Goal: Task Accomplishment & Management: Use online tool/utility

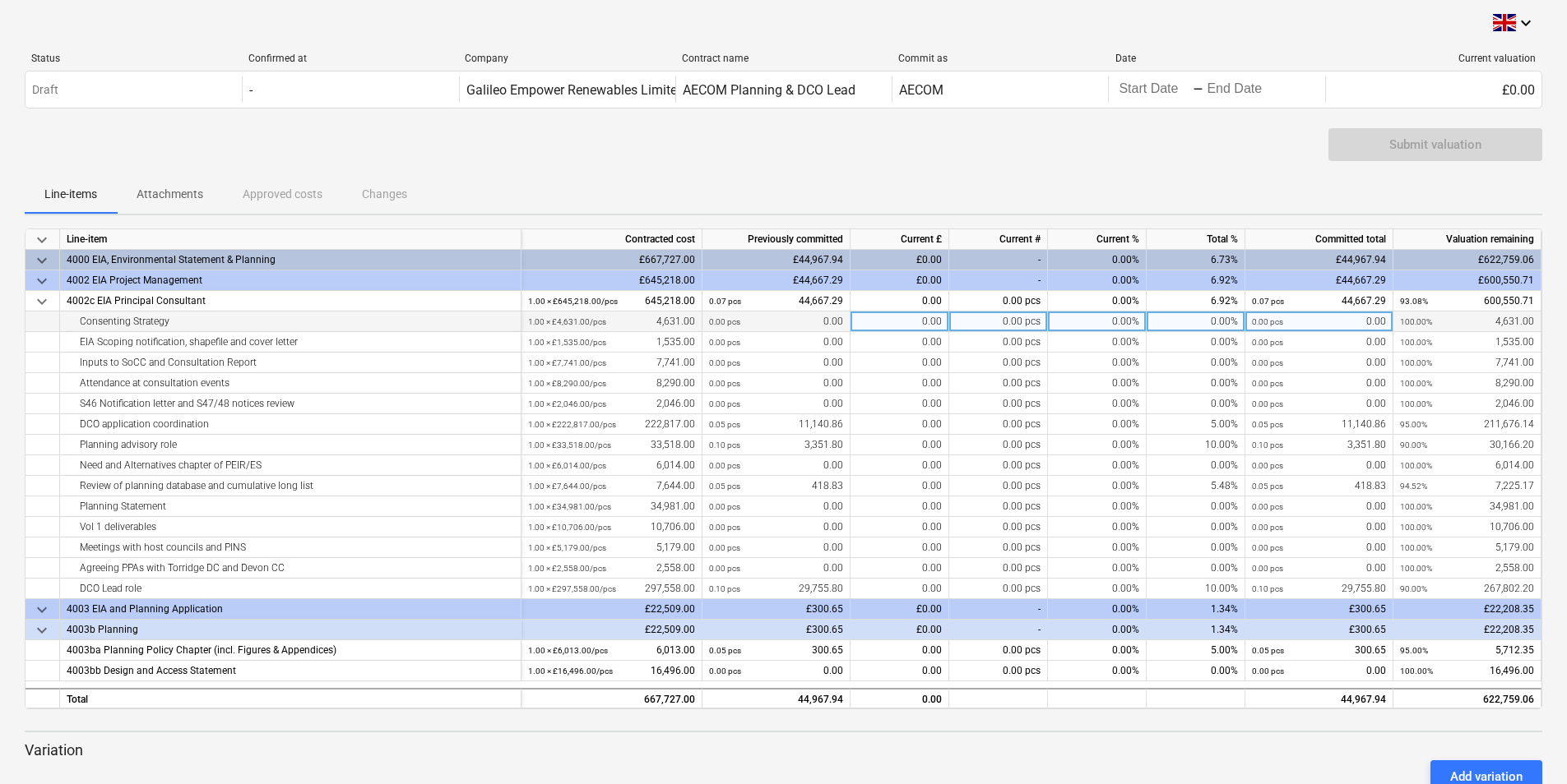
click at [1107, 322] on div "0.00%" at bounding box center [1097, 321] width 99 height 20
type input "90"
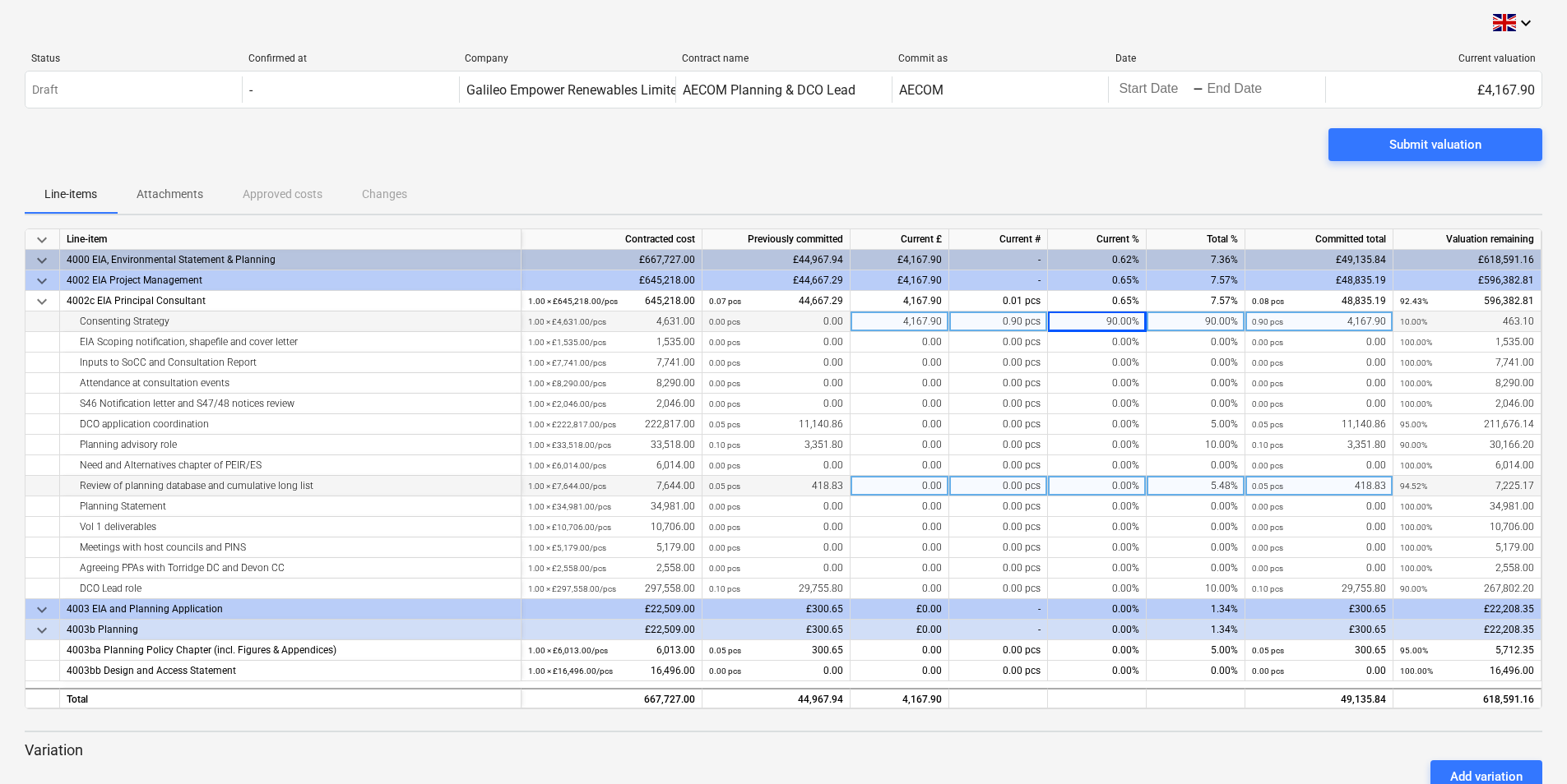
click at [1078, 484] on div "0.00%" at bounding box center [1097, 485] width 99 height 20
type input "15"
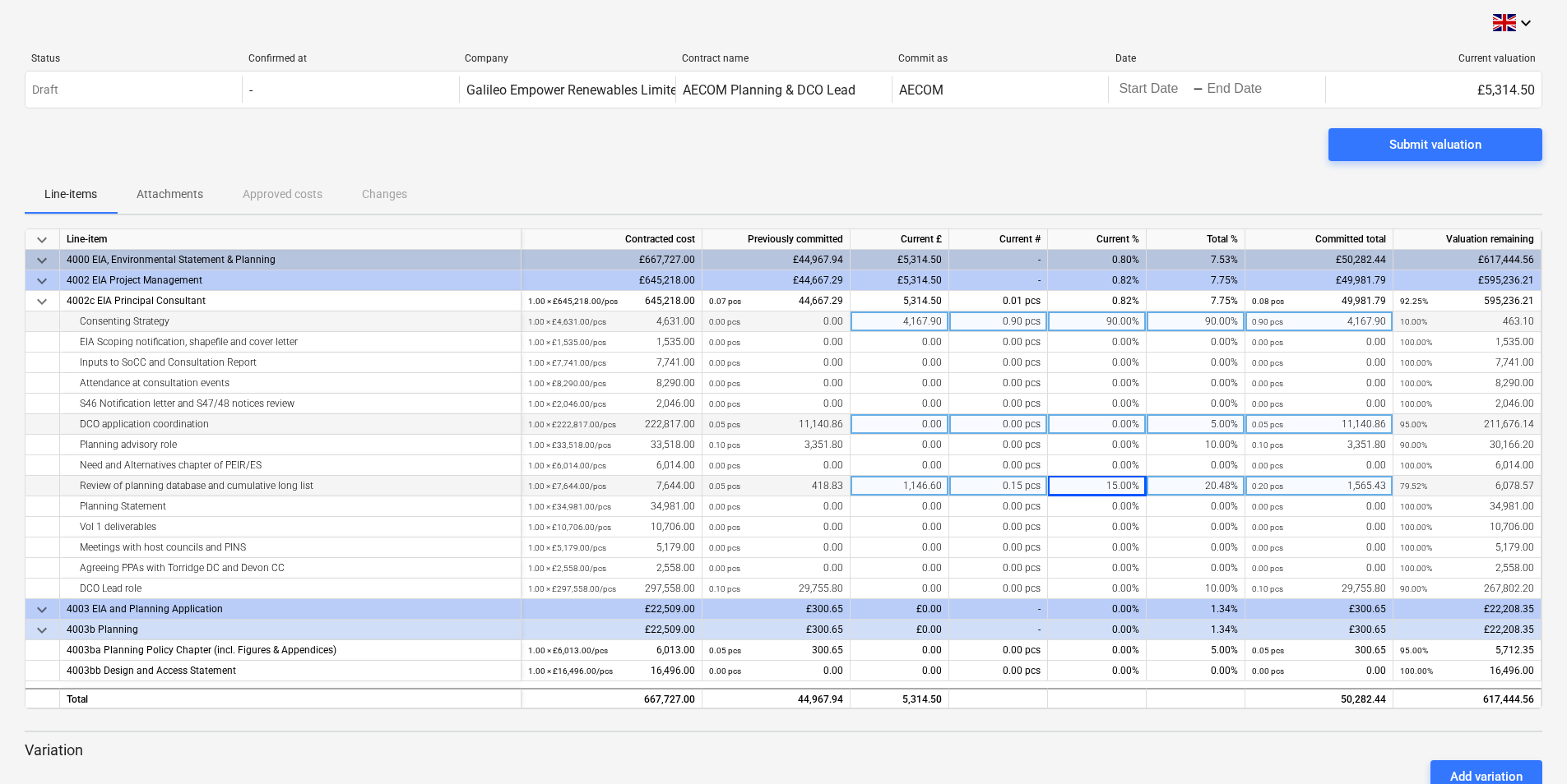
click at [1083, 426] on div "0.00%" at bounding box center [1097, 424] width 99 height 20
type input "10"
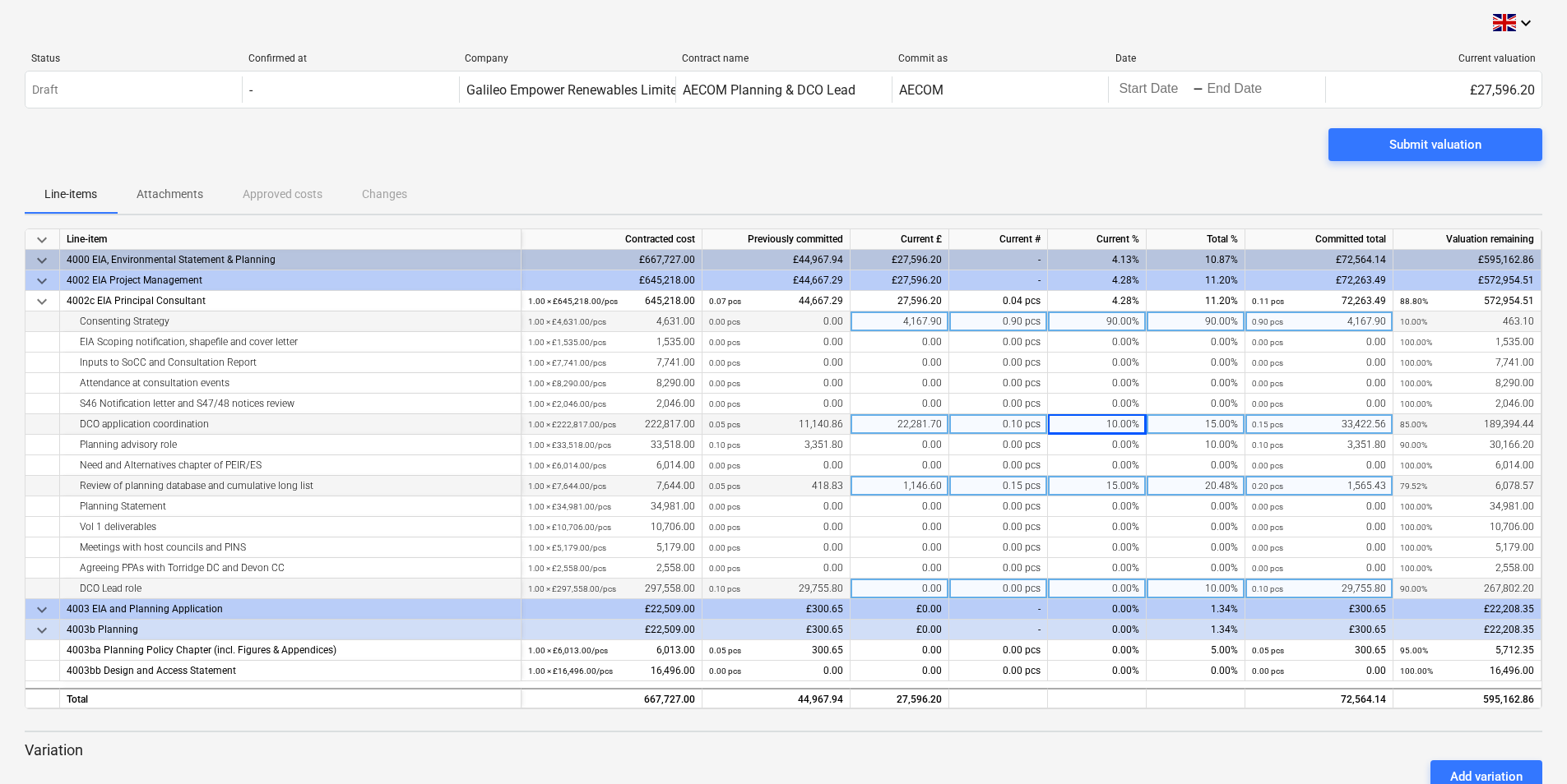
click at [1082, 584] on div "0.00%" at bounding box center [1097, 588] width 99 height 20
type input "10"
click at [1105, 421] on div "10.00%" at bounding box center [1097, 424] width 99 height 20
click at [1113, 420] on input "10" at bounding box center [1097, 424] width 98 height 20
type input "0"
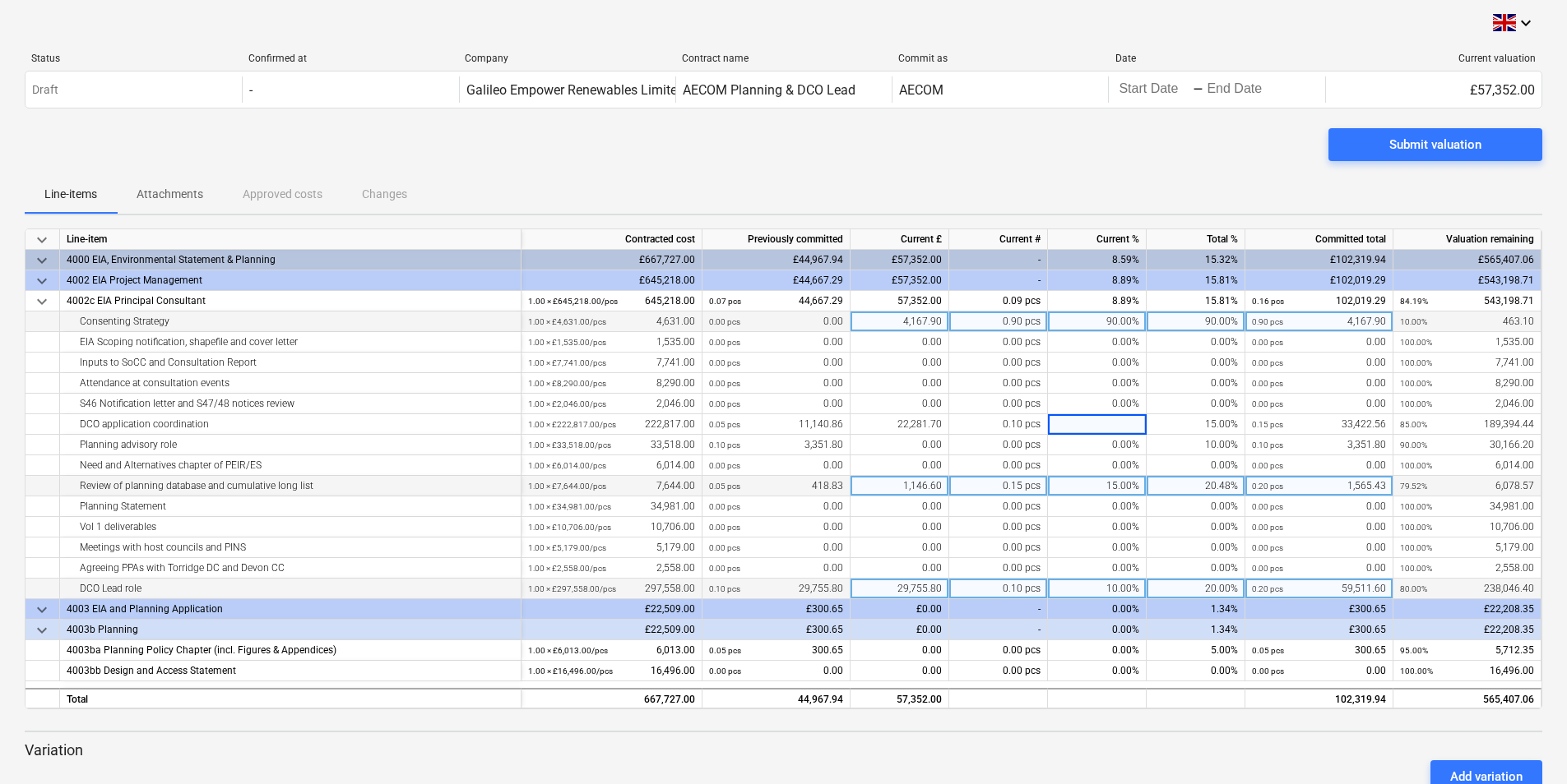
type input "5"
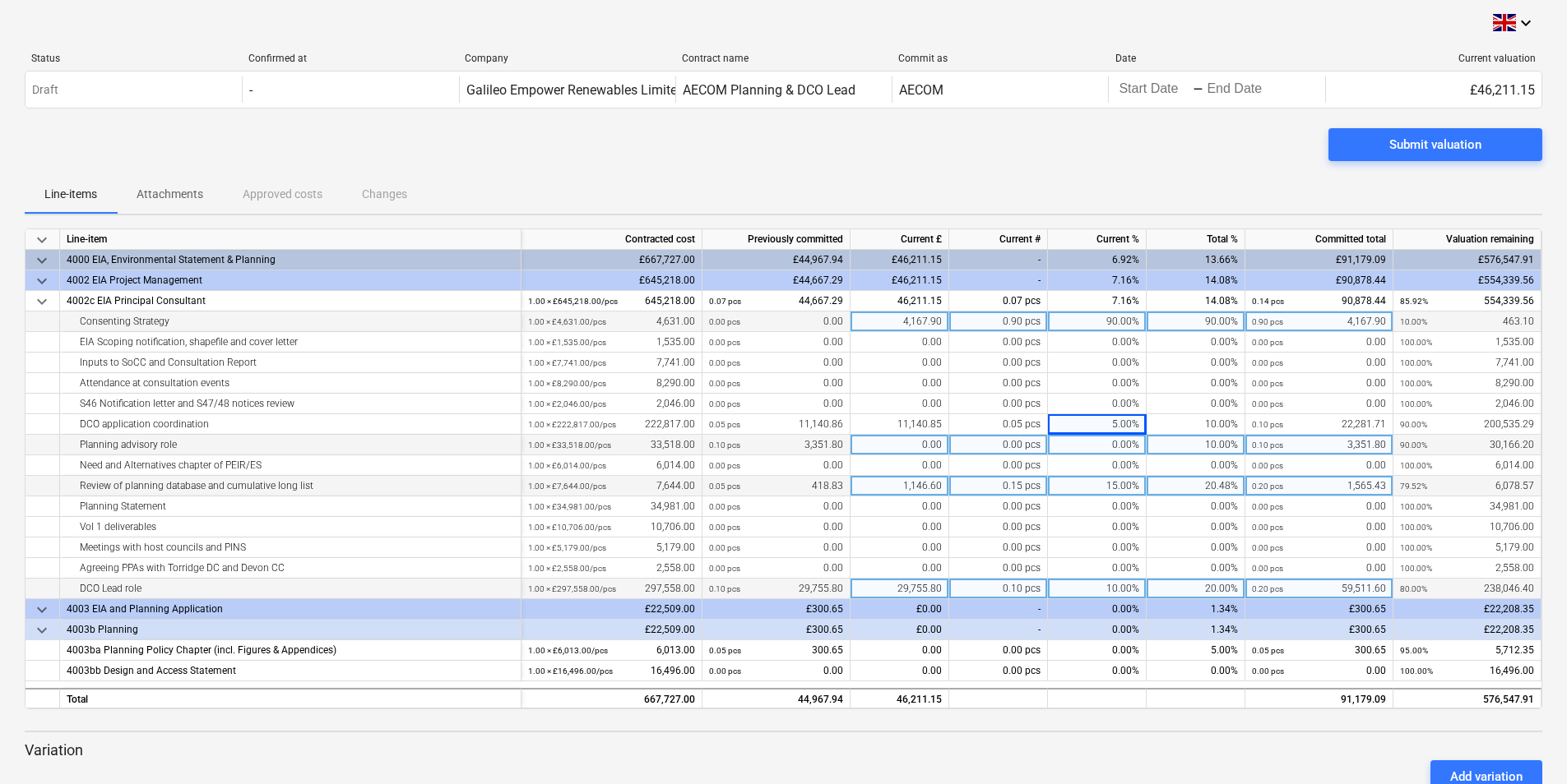
click at [1070, 442] on div "0.00%" at bounding box center [1097, 445] width 99 height 20
click at [1070, 442] on input at bounding box center [1097, 445] width 98 height 20
type input "5"
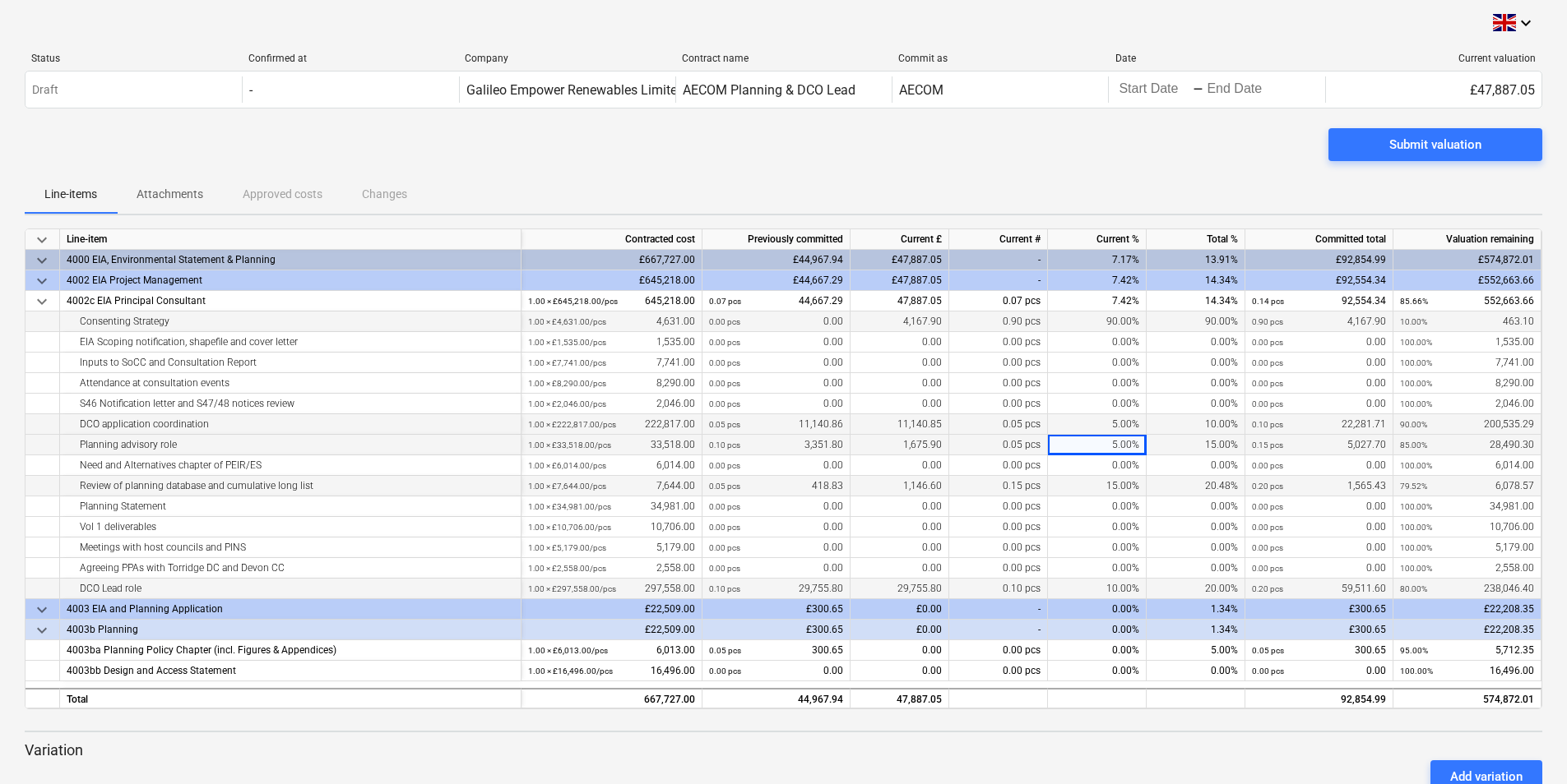
click at [1077, 424] on div "5.00%" at bounding box center [1097, 424] width 99 height 20
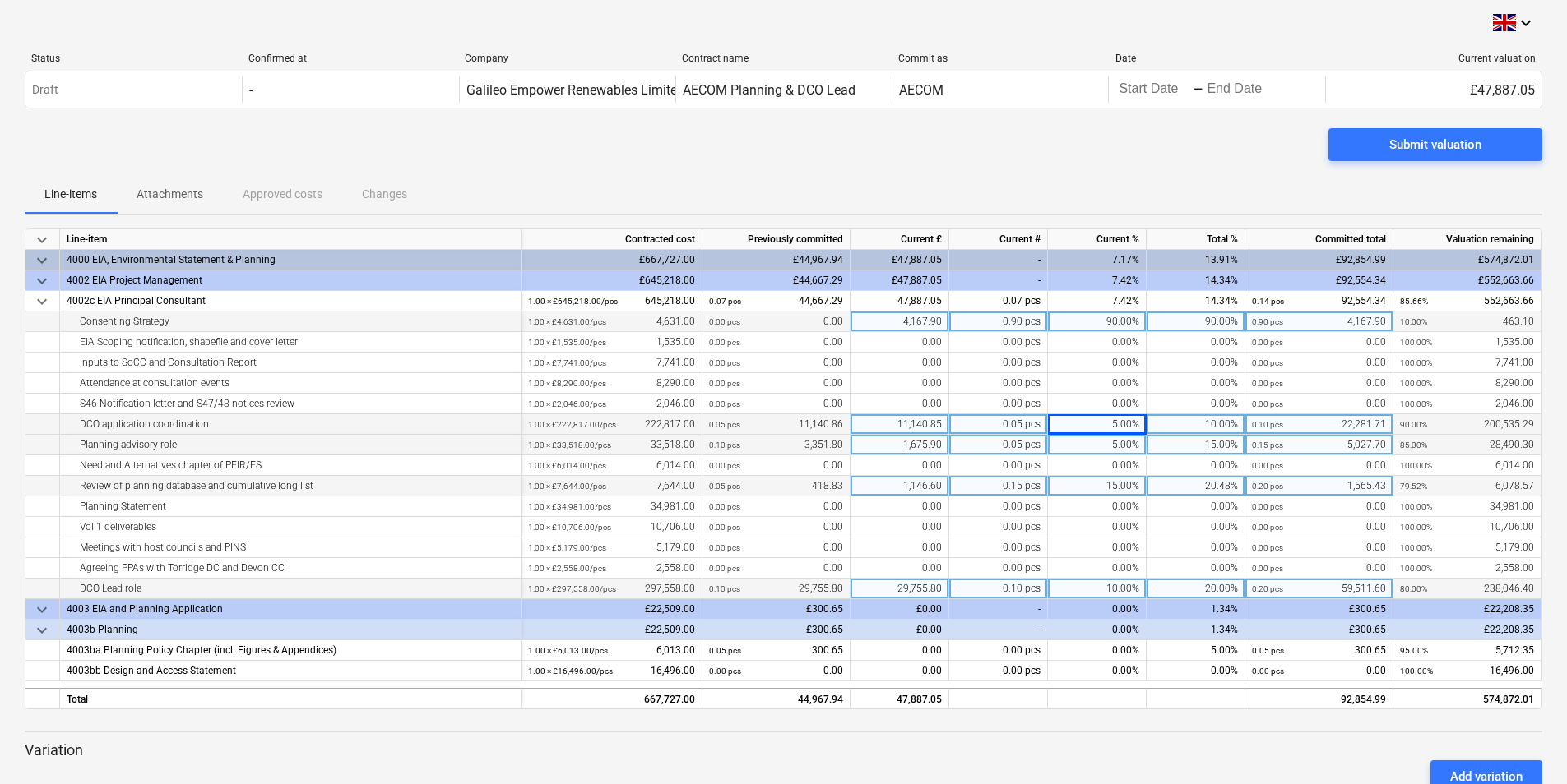
click at [1077, 424] on div "5.00%" at bounding box center [1097, 424] width 99 height 20
type input "2.5"
click at [1085, 489] on div "15.00%" at bounding box center [1097, 485] width 99 height 20
type input "9.52"
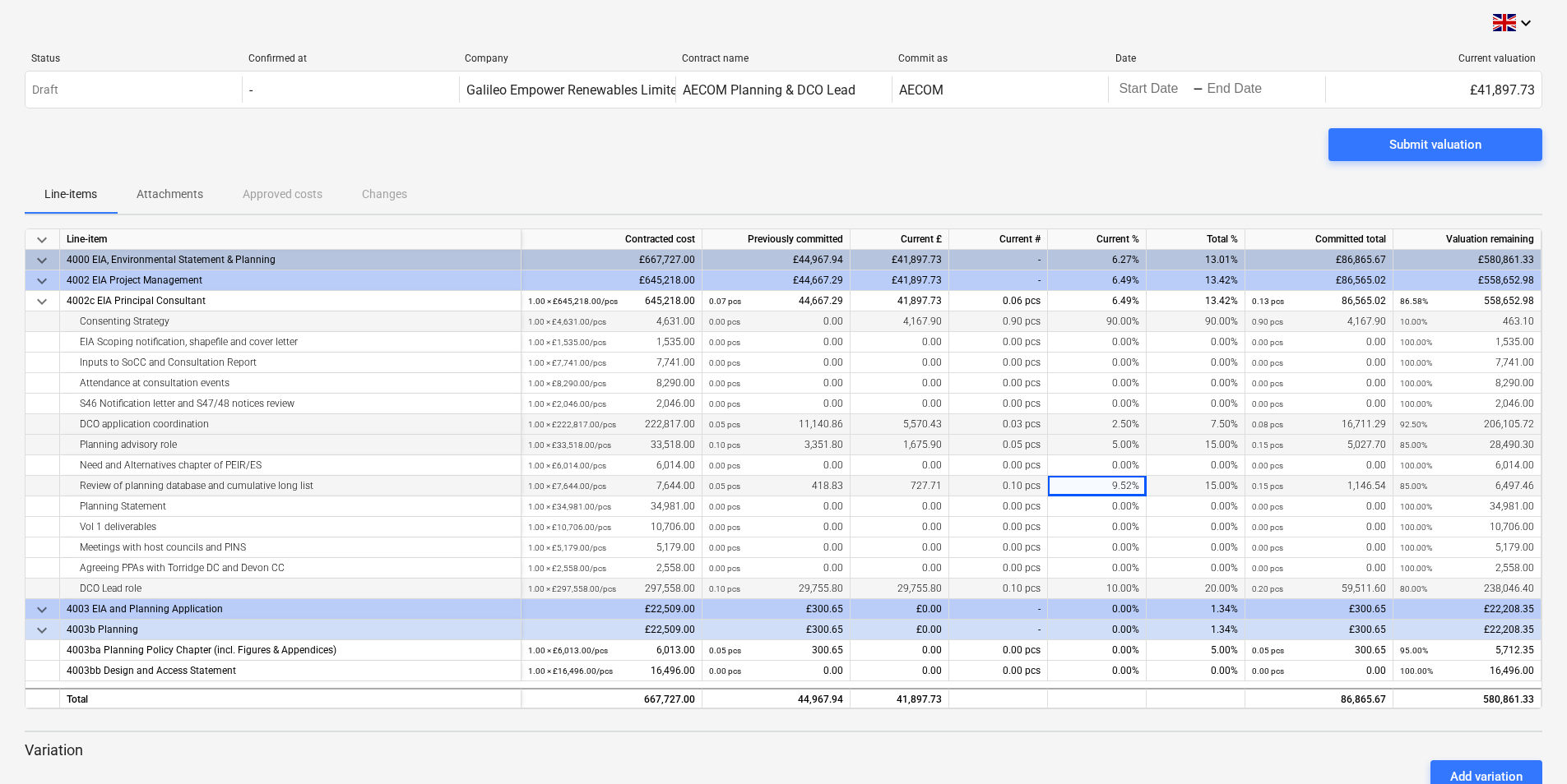
click at [1088, 590] on div "10.00%" at bounding box center [1097, 588] width 99 height 20
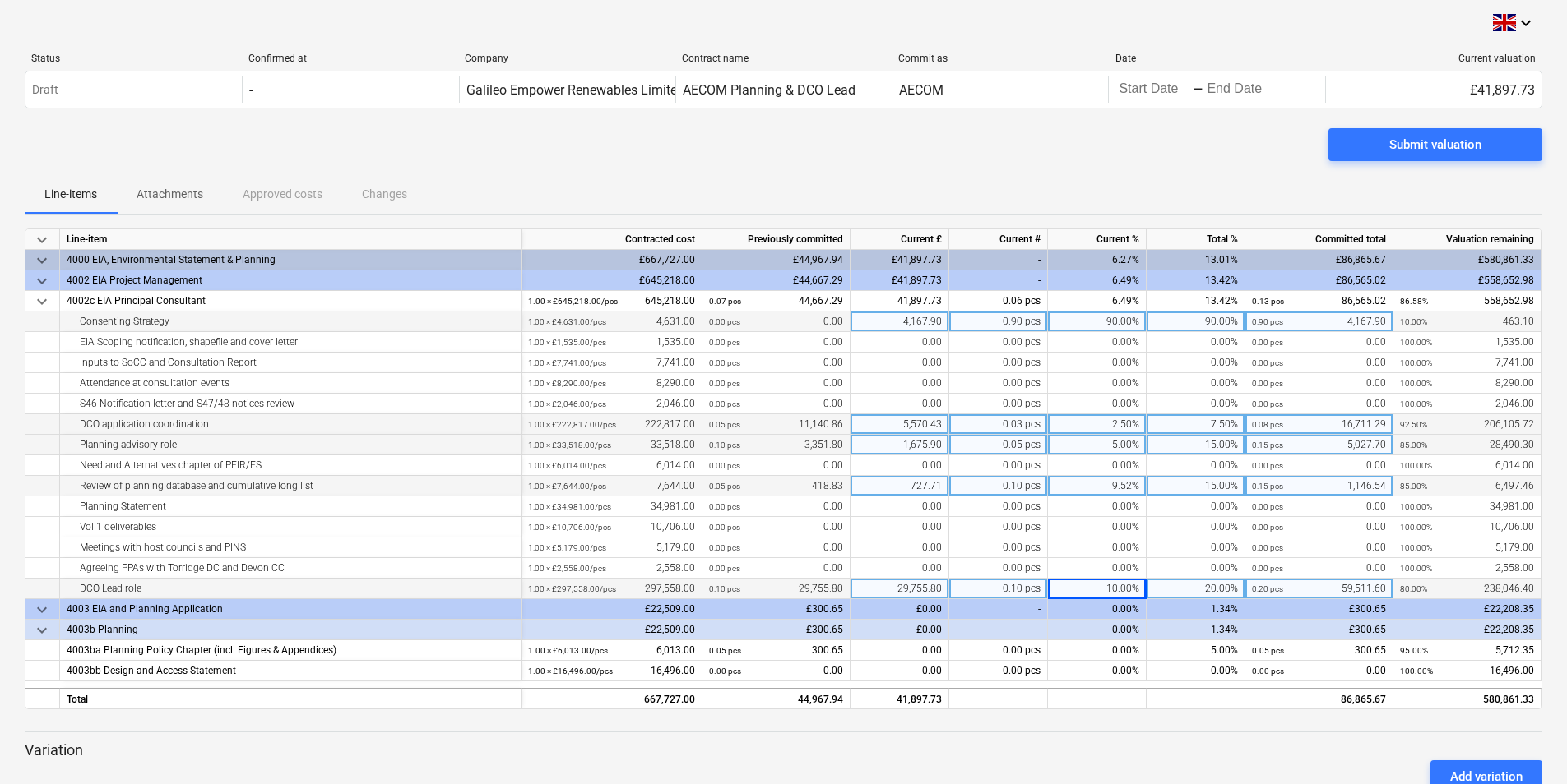
click at [1082, 590] on div "10.00%" at bounding box center [1097, 588] width 99 height 20
type input "5"
click at [1099, 746] on p "Variation" at bounding box center [784, 750] width 1518 height 20
click at [1093, 321] on div "90.00%" at bounding box center [1097, 321] width 99 height 20
type input "100"
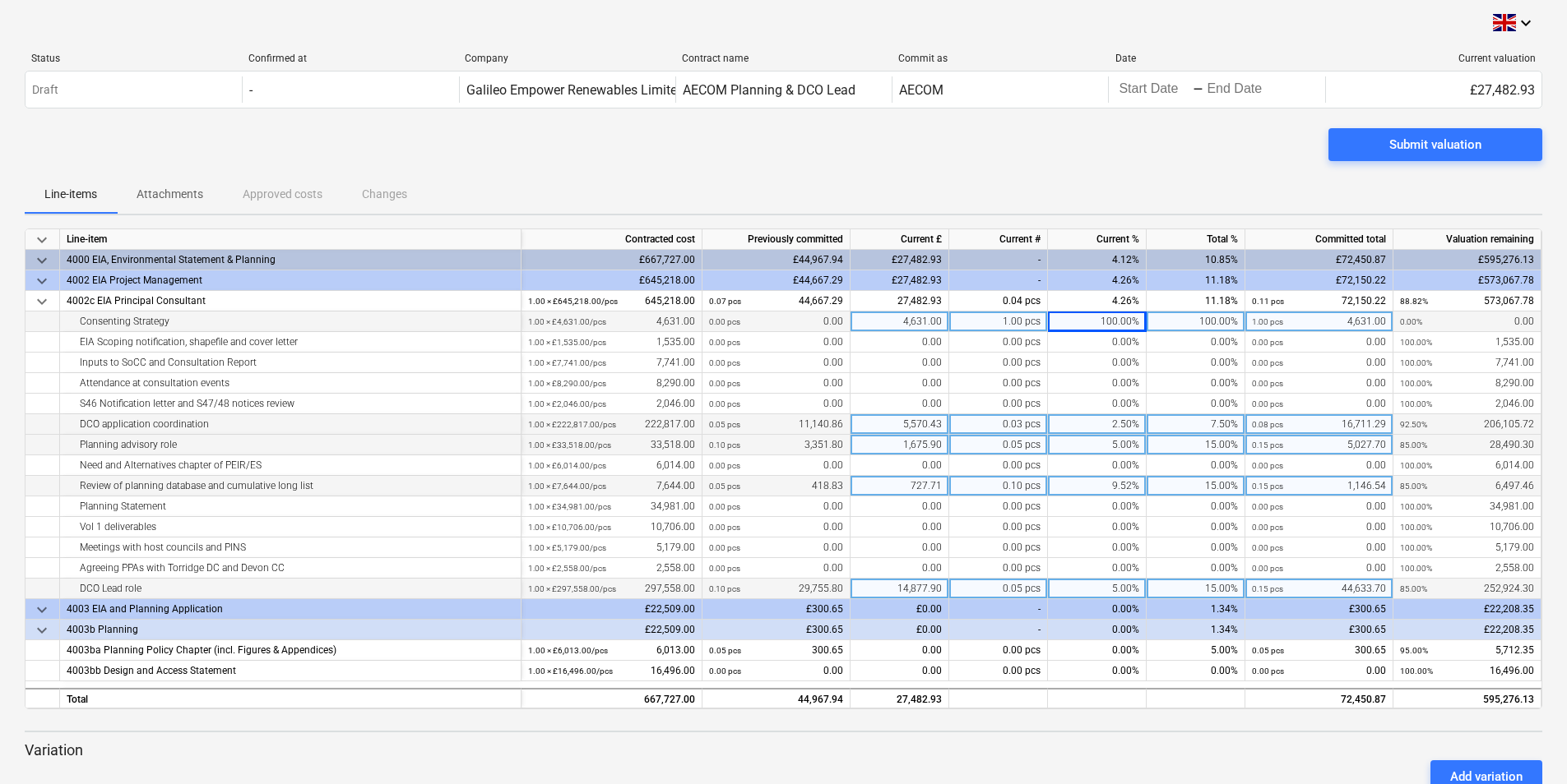
click at [1109, 749] on p "Variation" at bounding box center [784, 750] width 1518 height 20
click at [1101, 322] on div "100.00%" at bounding box center [1097, 321] width 99 height 20
type input "50"
click at [1090, 321] on div "50.00%" at bounding box center [1097, 321] width 99 height 20
type input "60"
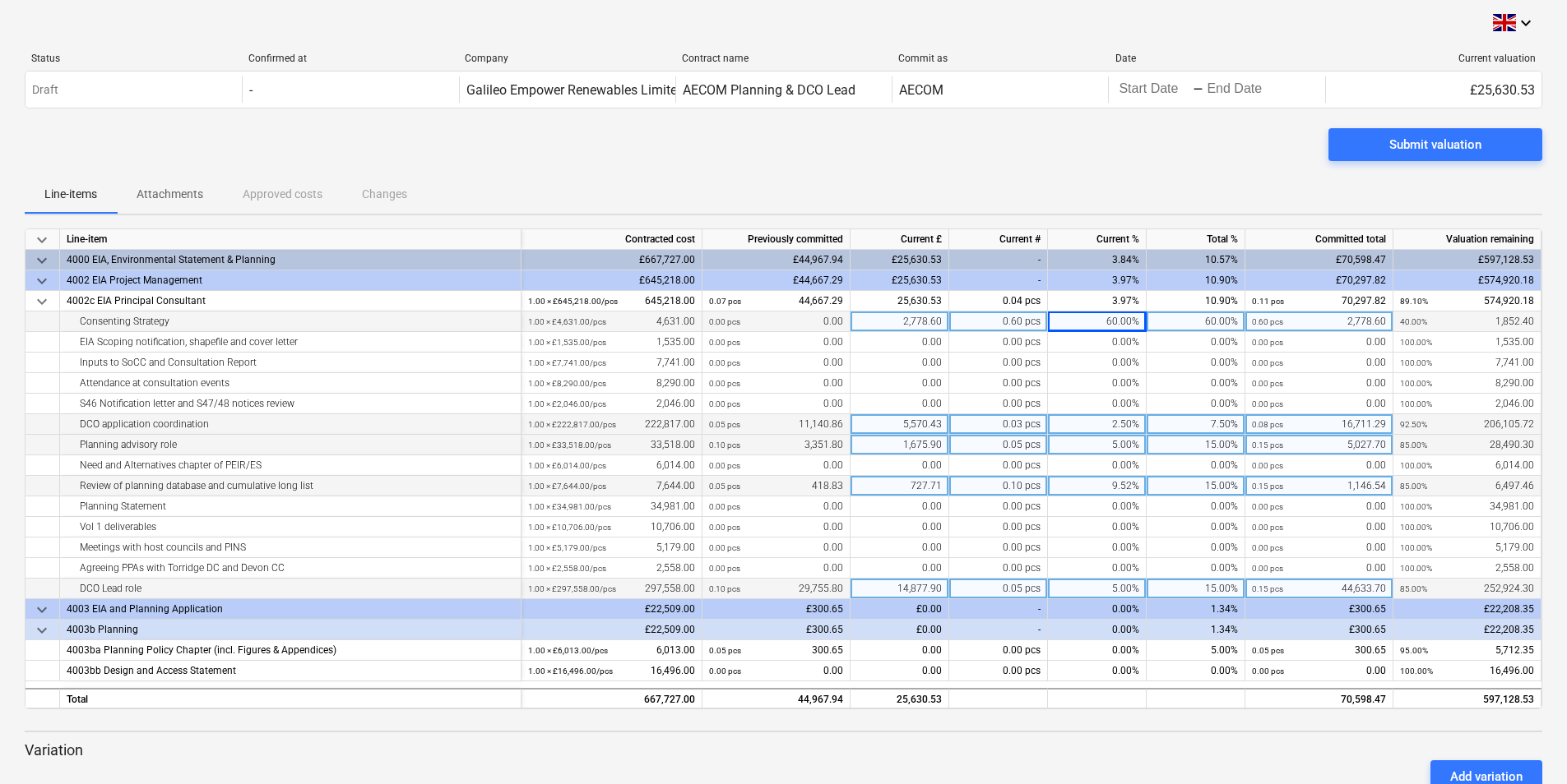
click at [1076, 322] on div "60.00%" at bounding box center [1097, 321] width 99 height 20
type input "70"
click at [1074, 452] on div "5.00%" at bounding box center [1097, 445] width 99 height 20
type input "10"
click at [1090, 486] on div "9.52%" at bounding box center [1097, 485] width 99 height 20
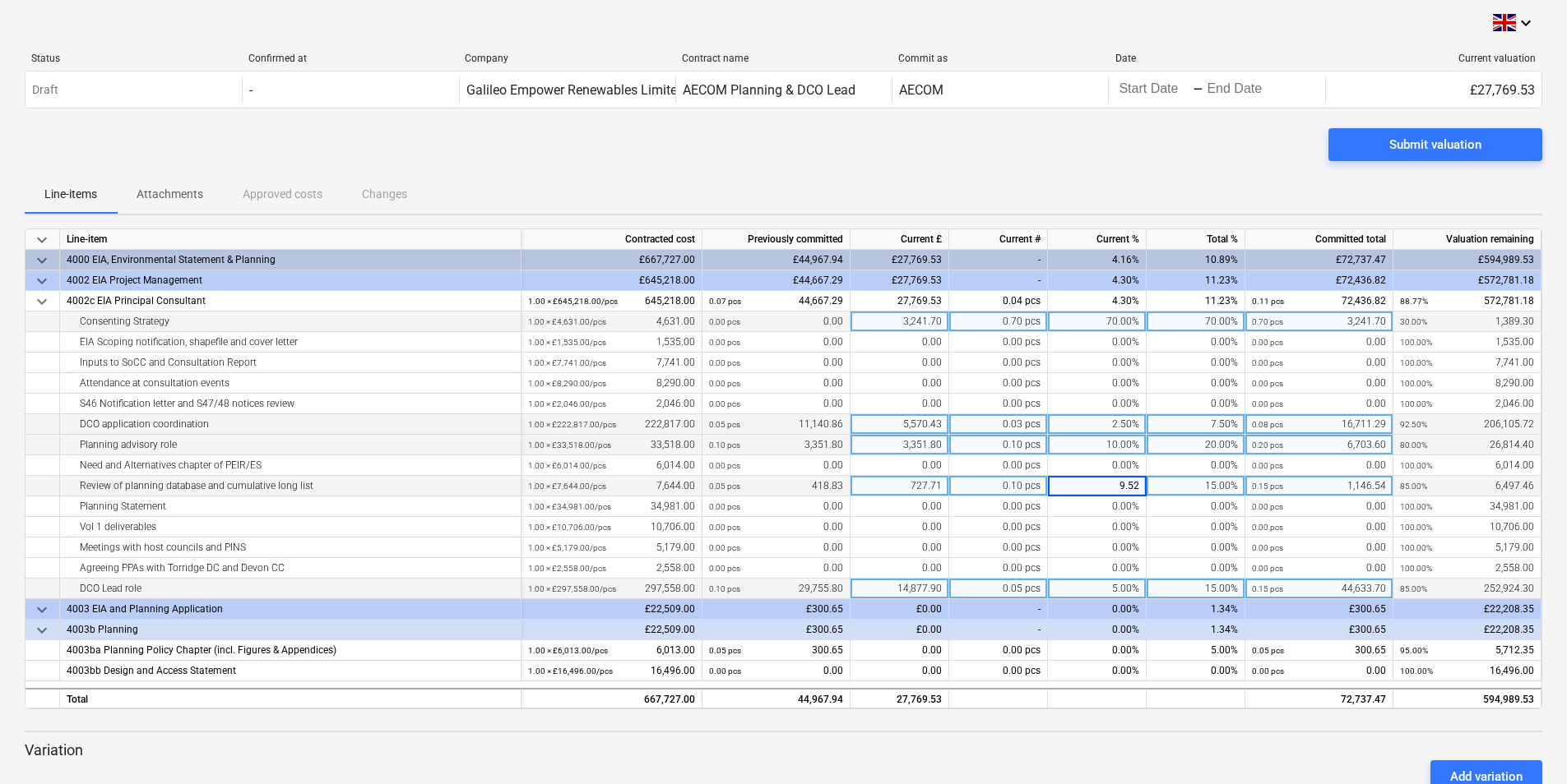
click at [1090, 486] on input "9.52" at bounding box center [1097, 485] width 98 height 20
type input "14.52"
click at [1097, 590] on div "5.00%" at bounding box center [1097, 588] width 99 height 20
